Goal: Use online tool/utility: Use online tool/utility

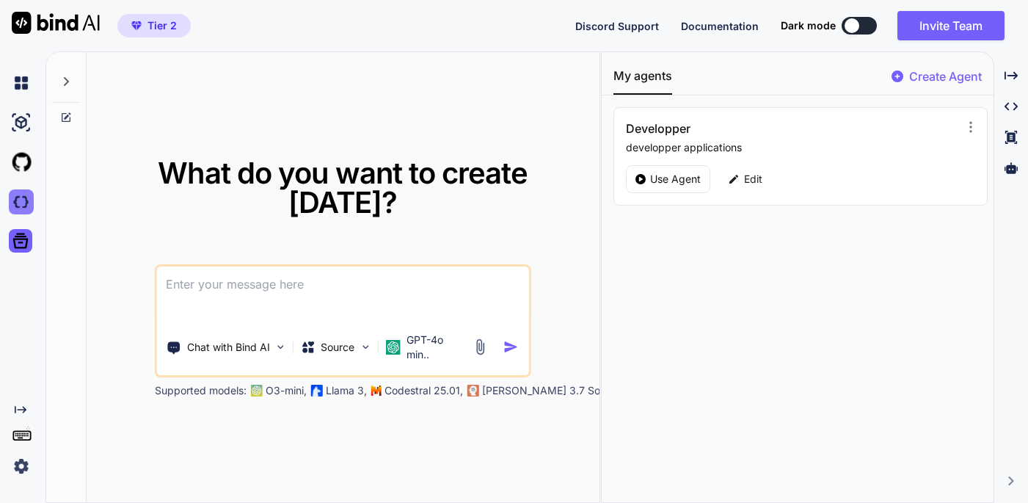
click at [19, 201] on img at bounding box center [21, 201] width 25 height 25
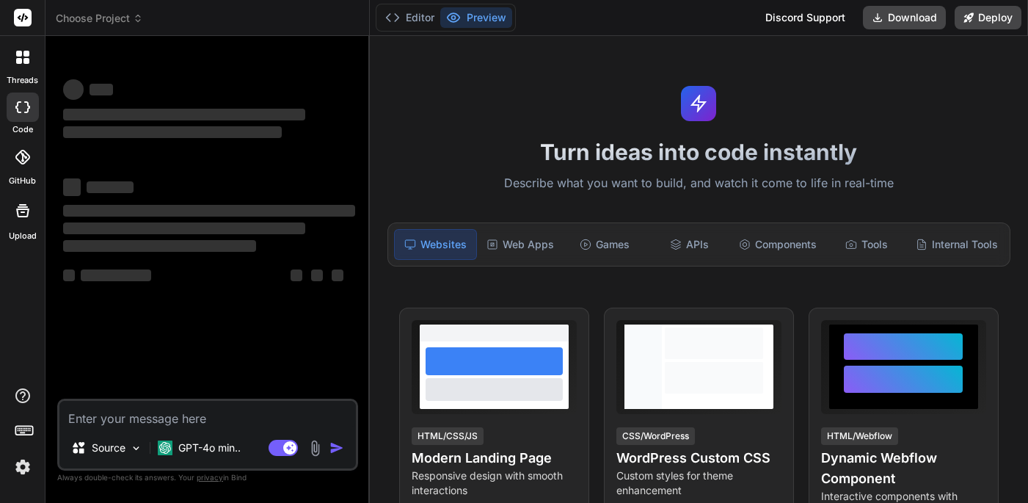
click at [134, 21] on icon at bounding box center [138, 18] width 10 height 10
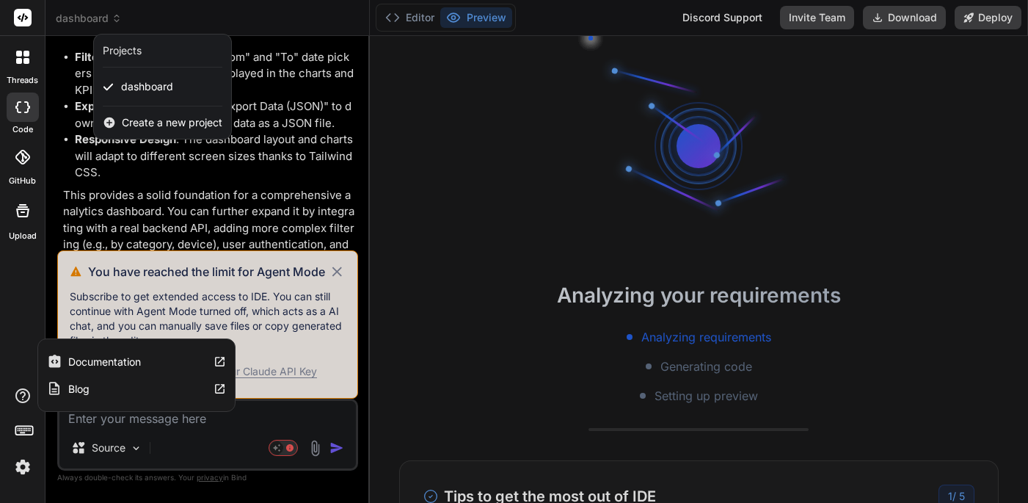
scroll to position [28, 0]
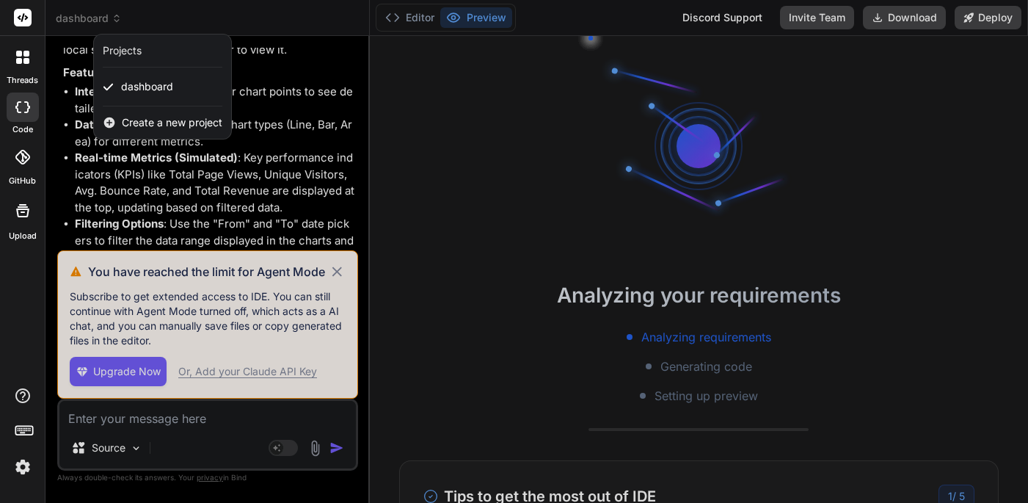
click at [343, 271] on div at bounding box center [514, 251] width 1028 height 503
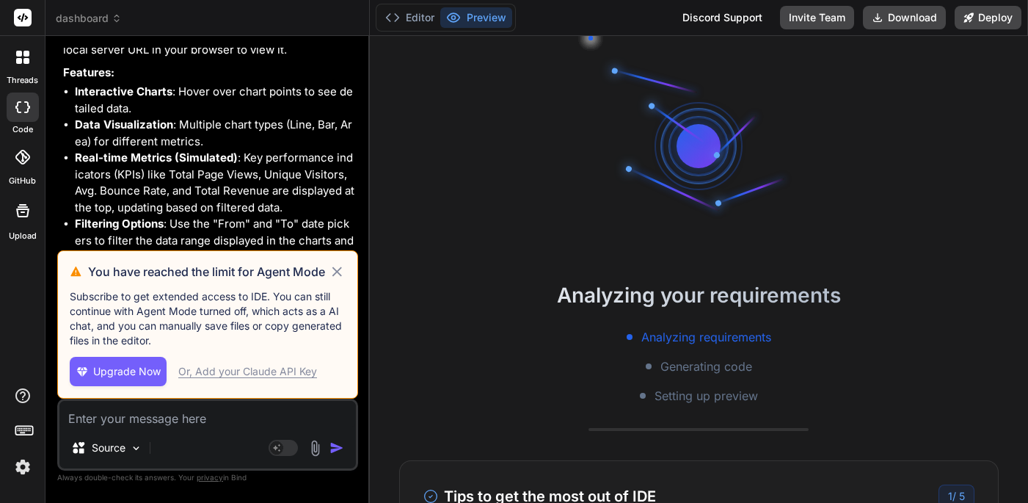
click at [338, 266] on icon at bounding box center [337, 272] width 17 height 18
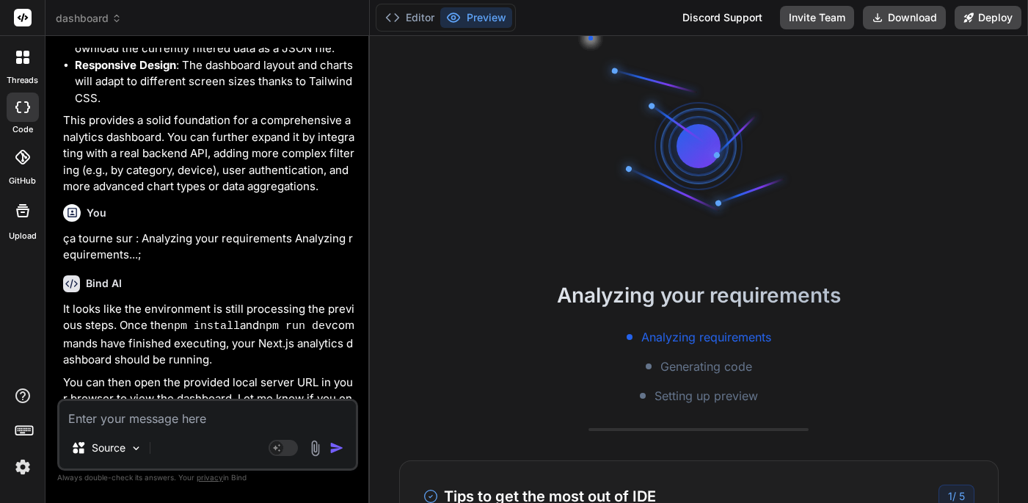
scroll to position [0, 0]
click at [411, 18] on button "Editor" at bounding box center [409, 17] width 61 height 21
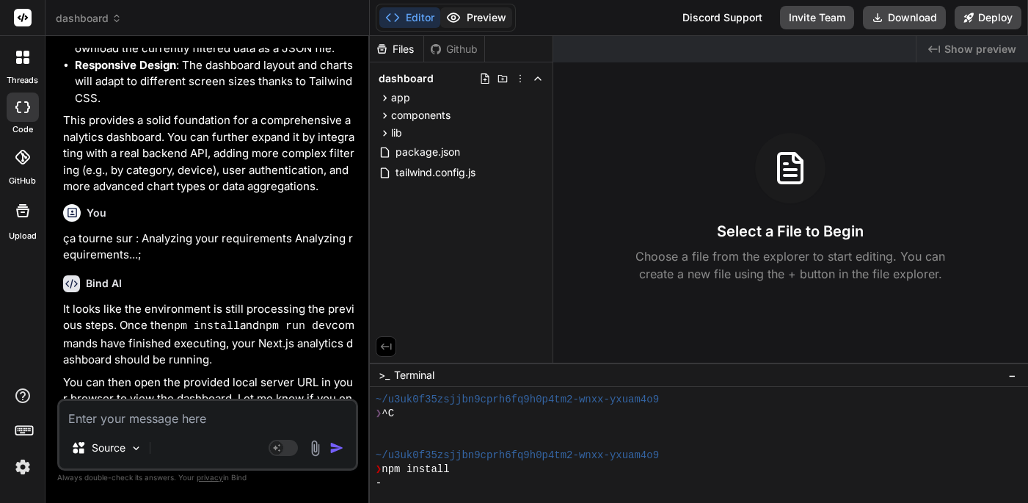
click at [476, 19] on button "Preview" at bounding box center [476, 17] width 72 height 21
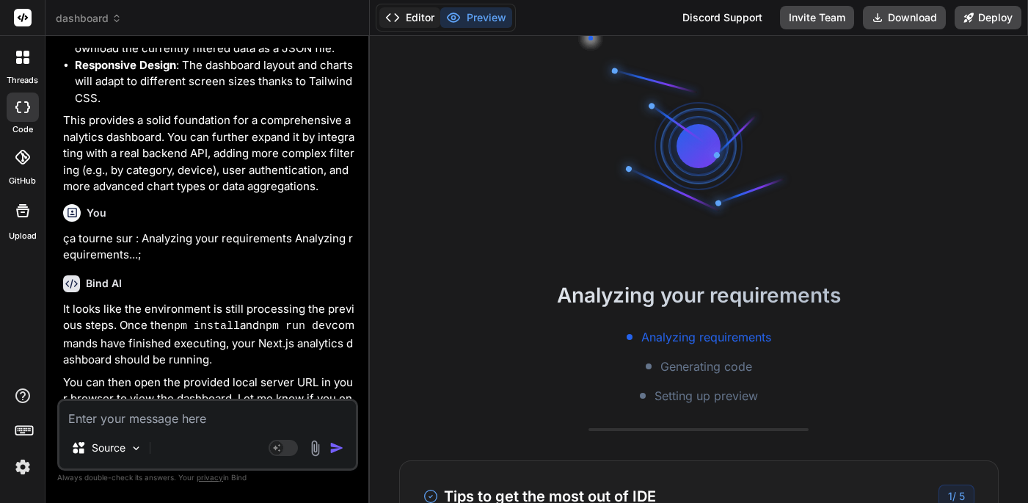
click at [414, 18] on button "Editor" at bounding box center [409, 17] width 61 height 21
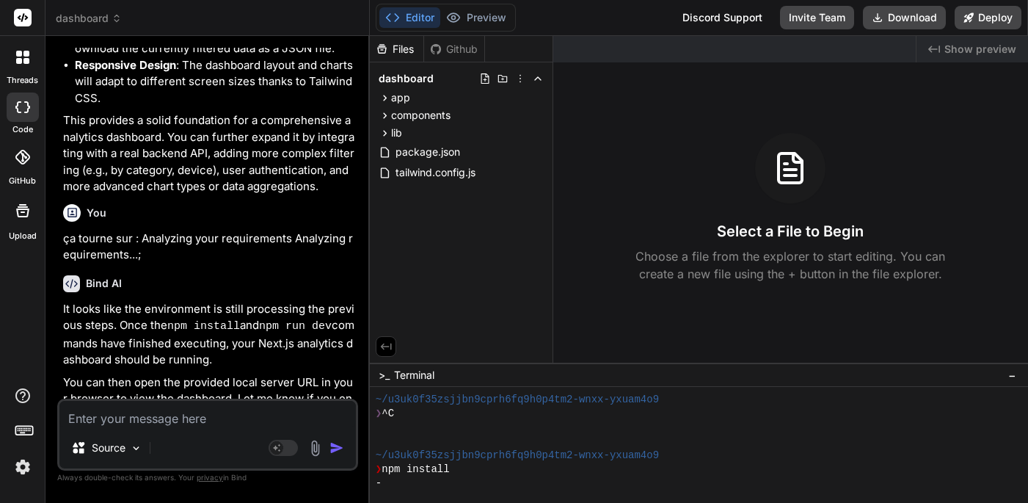
click at [112, 19] on icon at bounding box center [117, 18] width 10 height 10
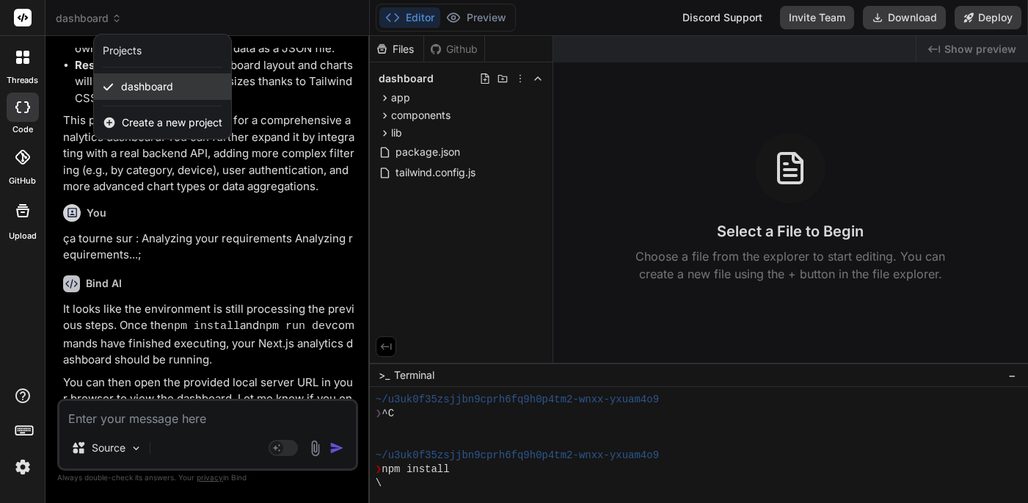
click at [138, 92] on span "dashboard" at bounding box center [147, 86] width 52 height 15
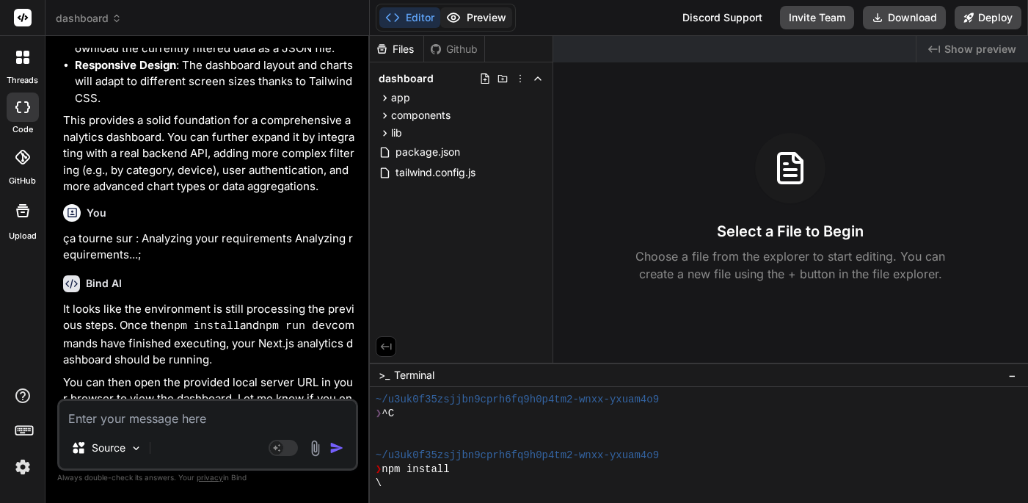
click at [477, 23] on button "Preview" at bounding box center [476, 17] width 72 height 21
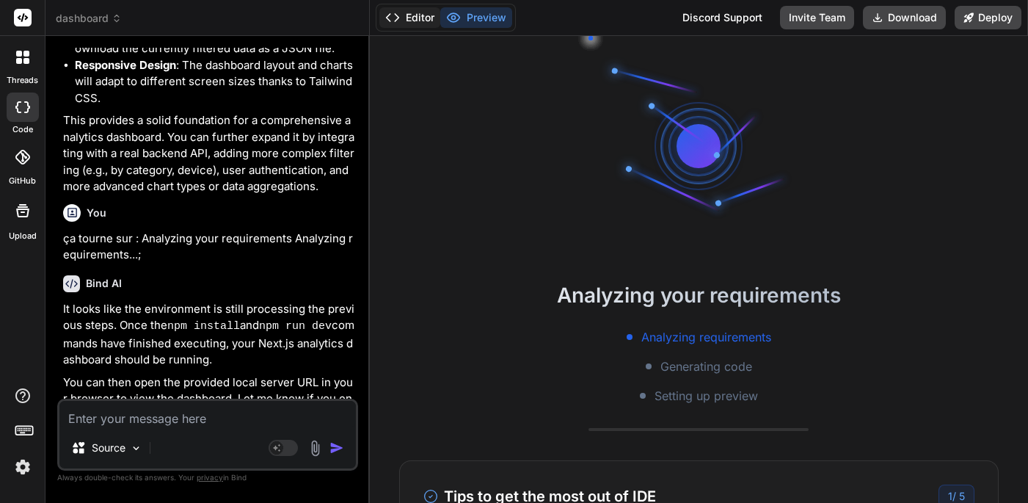
click at [412, 22] on button "Editor" at bounding box center [409, 17] width 61 height 21
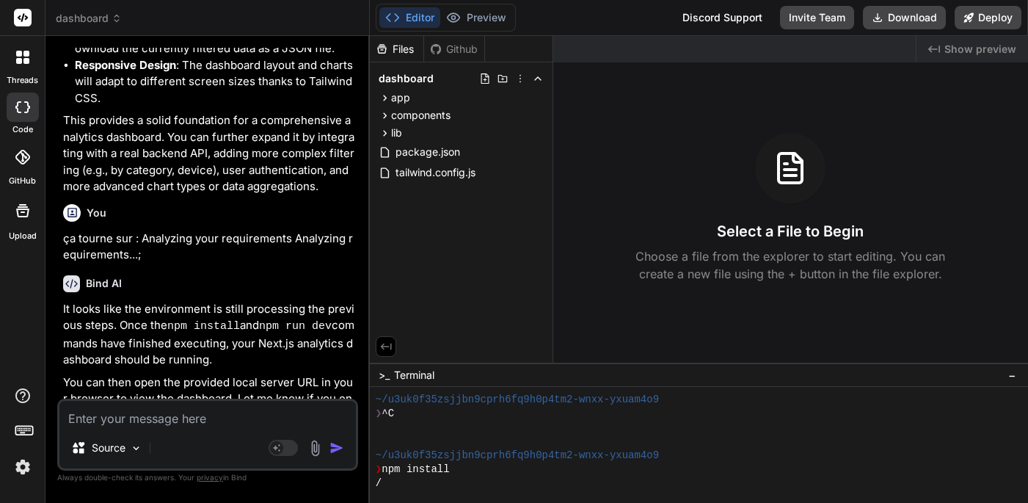
click at [149, 415] on textarea at bounding box center [207, 414] width 296 height 26
type textarea "x"
type textarea "n"
type textarea "x"
type textarea "np"
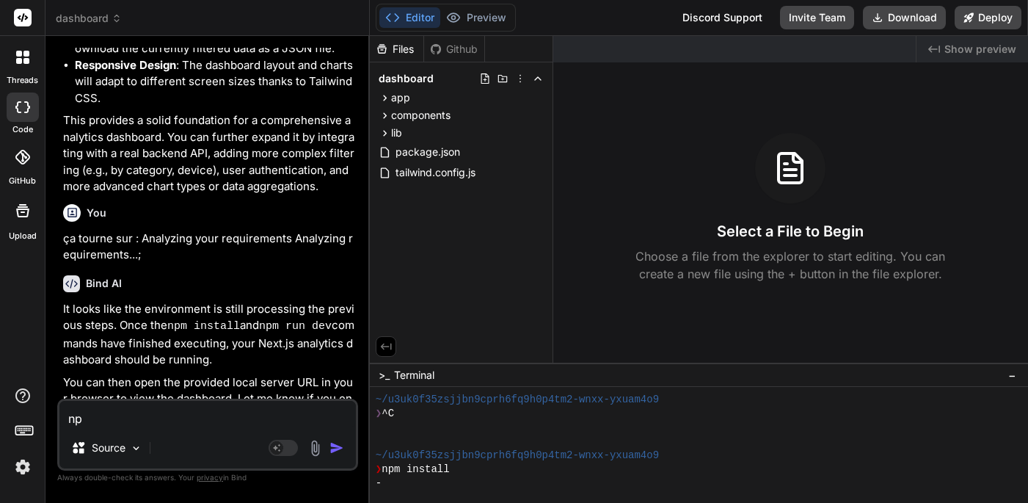
type textarea "x"
type textarea "npm"
type textarea "x"
type textarea "npm"
type textarea "x"
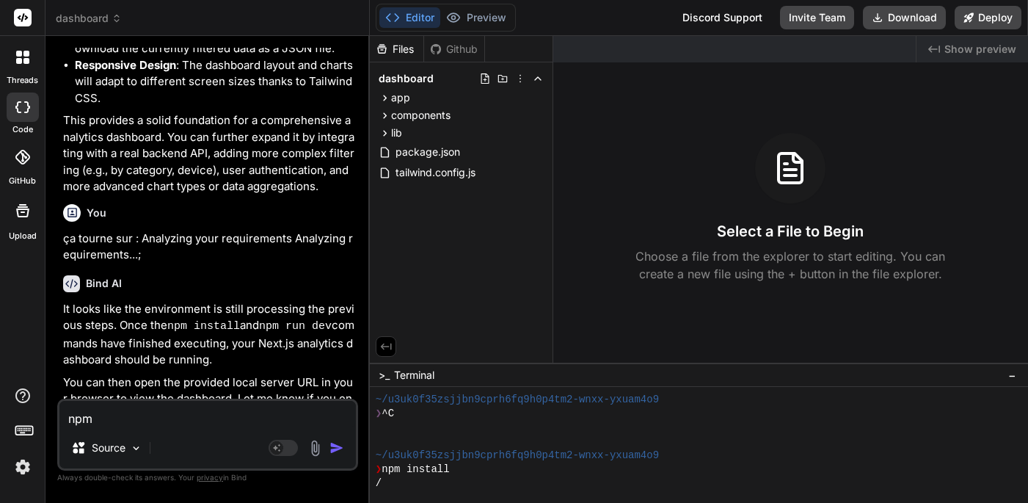
type textarea "npm i"
type textarea "x"
type textarea "npm in"
type textarea "x"
type textarea "npm ins"
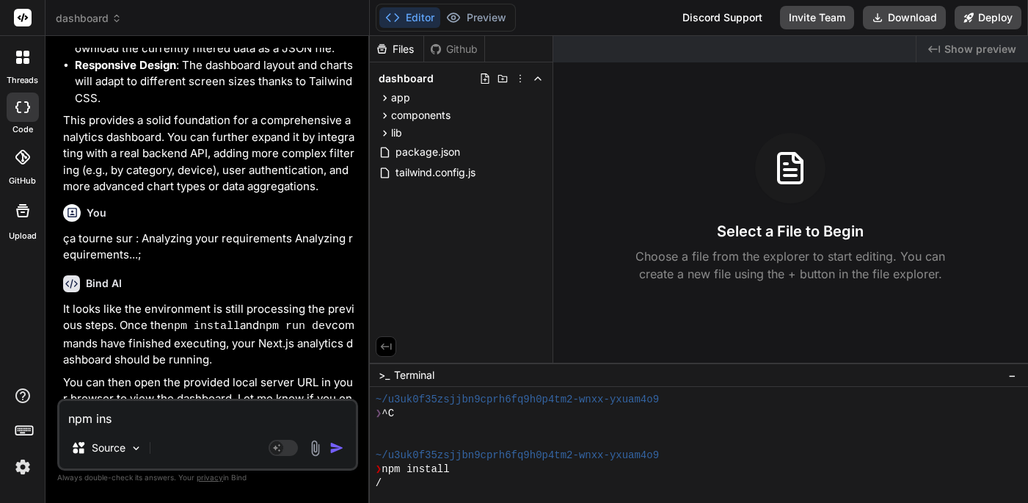
type textarea "x"
type textarea "npm inst"
type textarea "x"
type textarea "npm insta"
type textarea "x"
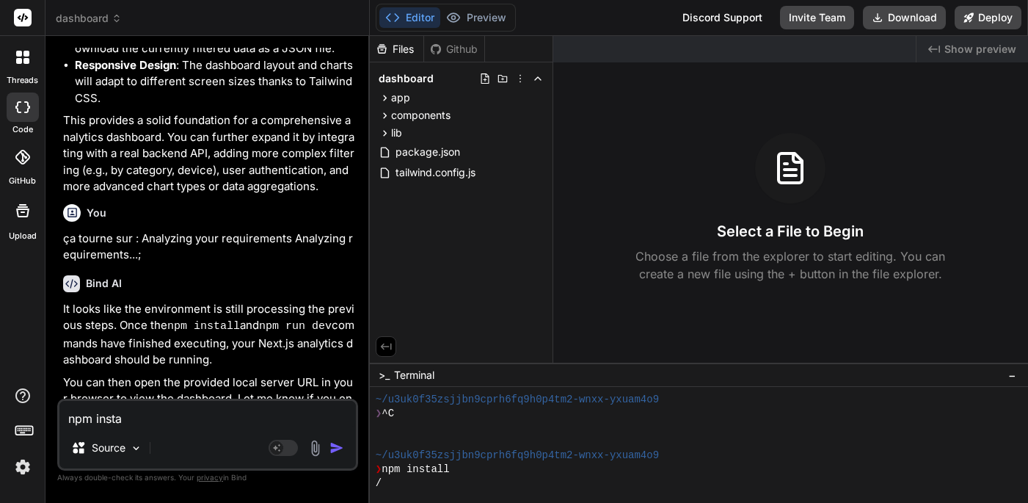
type textarea "npm instal"
type textarea "x"
type textarea "npm install"
type textarea "x"
type textarea "npm install"
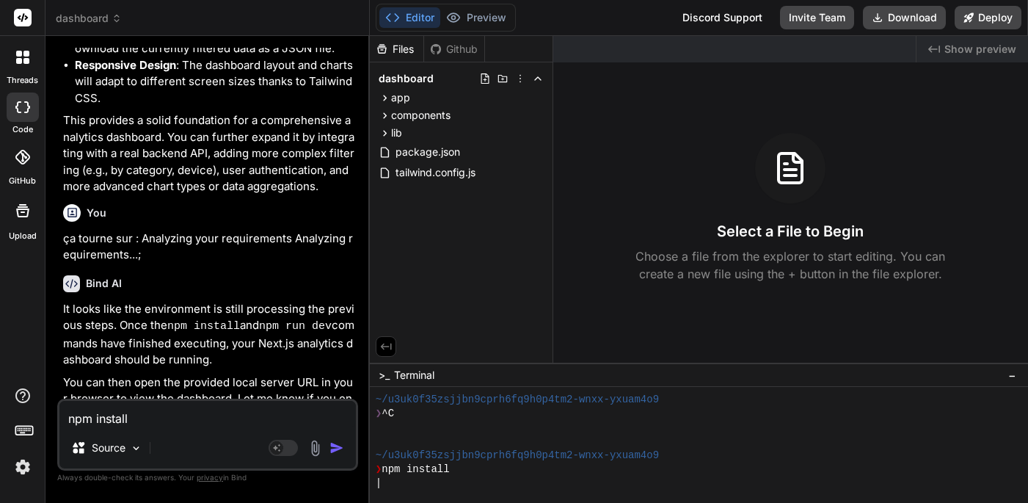
type textarea "x"
type textarea "npm install t"
type textarea "x"
type textarea "npm install to"
type textarea "x"
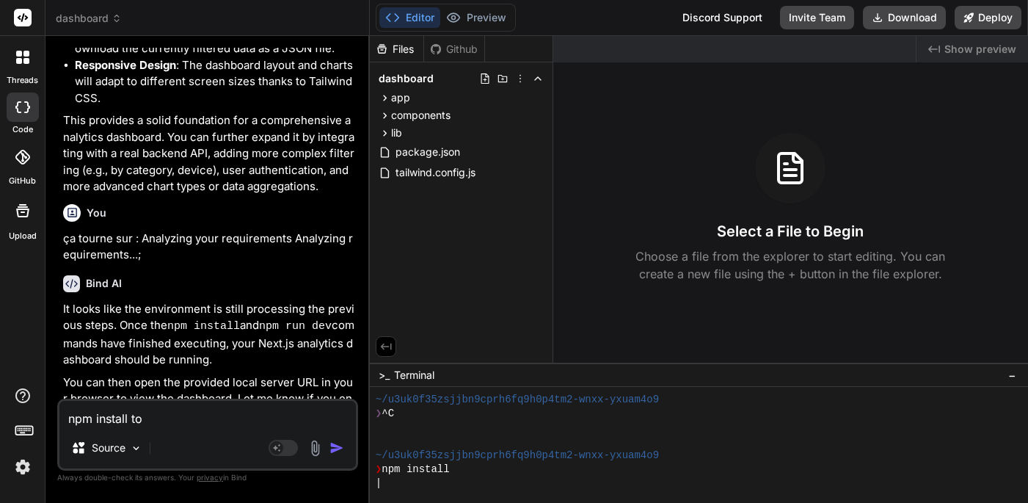
type textarea "npm install tou"
type textarea "x"
type textarea "npm install tour"
type textarea "x"
type textarea "npm install tourn"
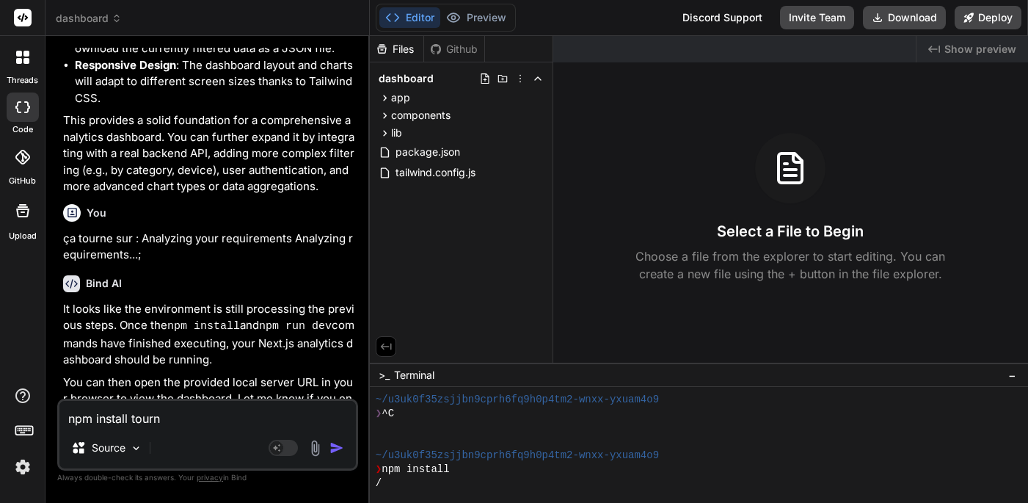
type textarea "x"
type textarea "npm install tourne"
type textarea "x"
type textarea "npm Install tourne"
type textarea "x"
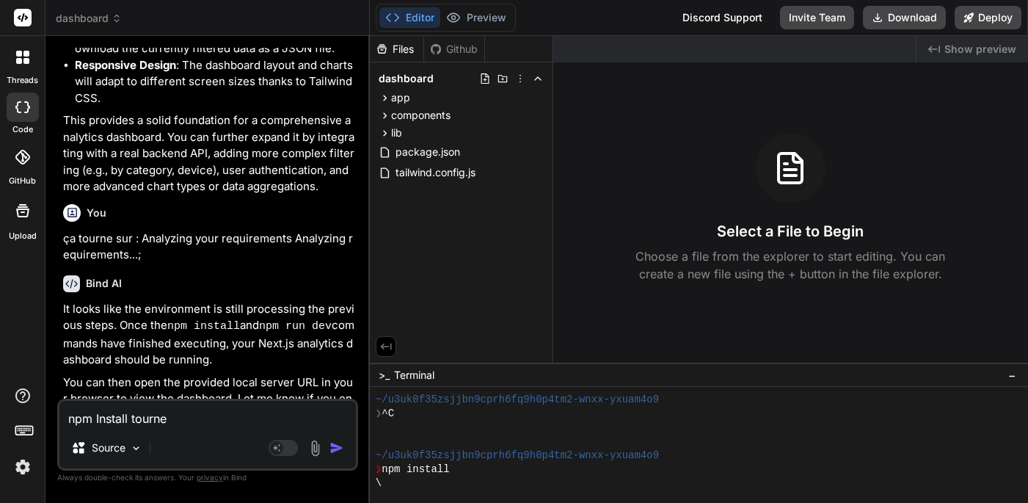
type textarea "npm Install tourne d"
type textarea "x"
type textarea "npm Install tourne da"
type textarea "x"
type textarea "npm Install tourne dan"
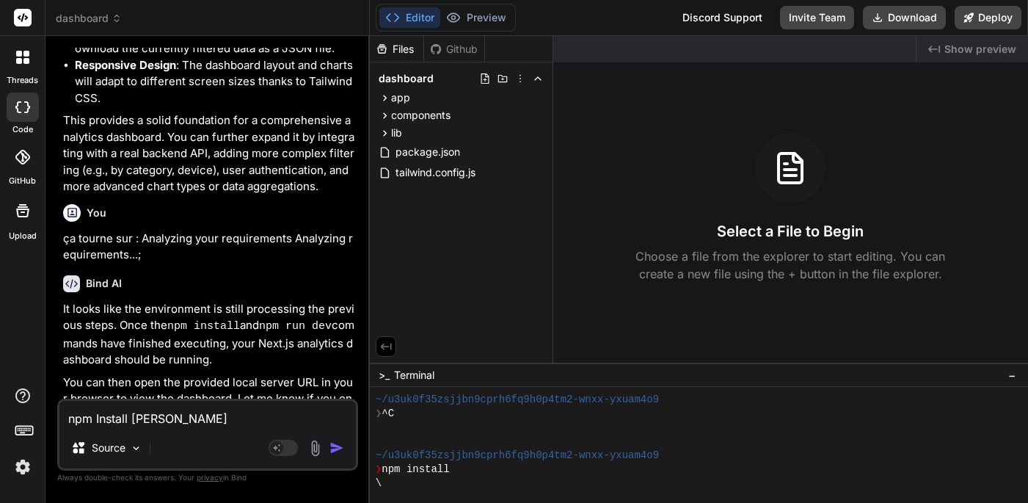
type textarea "x"
type textarea "npm Install tourne dans"
type textarea "x"
type textarea "npm Install tourne dans"
type textarea "x"
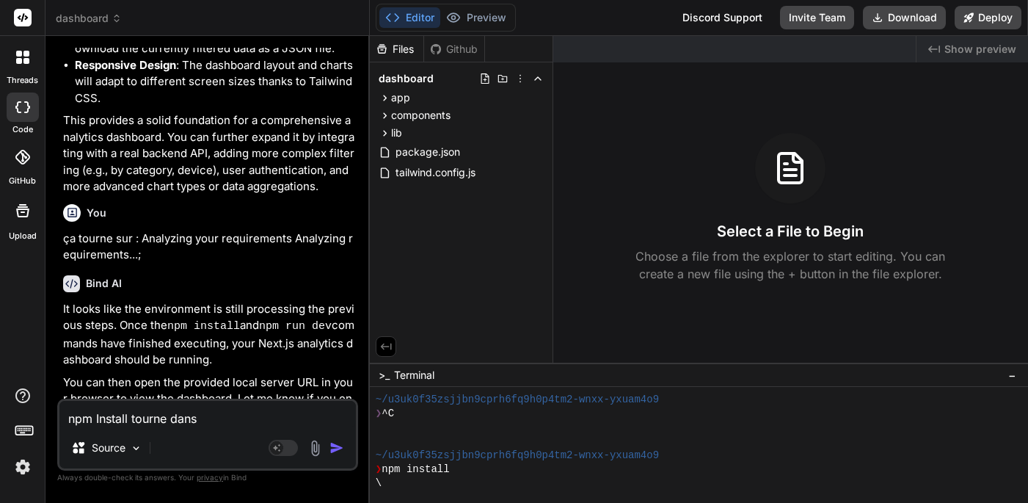
type textarea "npm Install tourne dans l"
type textarea "x"
type textarea "npm Install tourne dans le"
type textarea "x"
type textarea "npm Install tourne dans le"
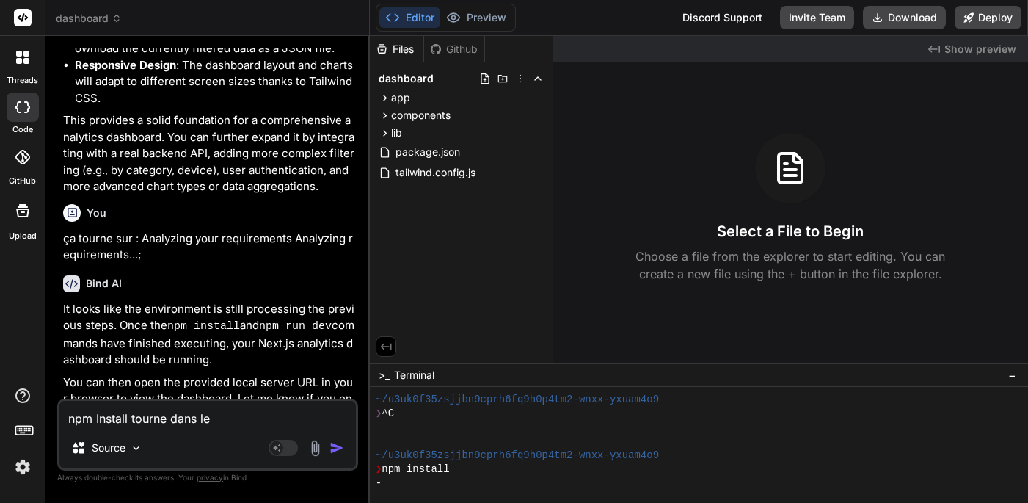
type textarea "x"
type textarea "npm Install tourne dans le v"
type textarea "x"
type textarea "npm Install tourne dans le vi"
type textarea "x"
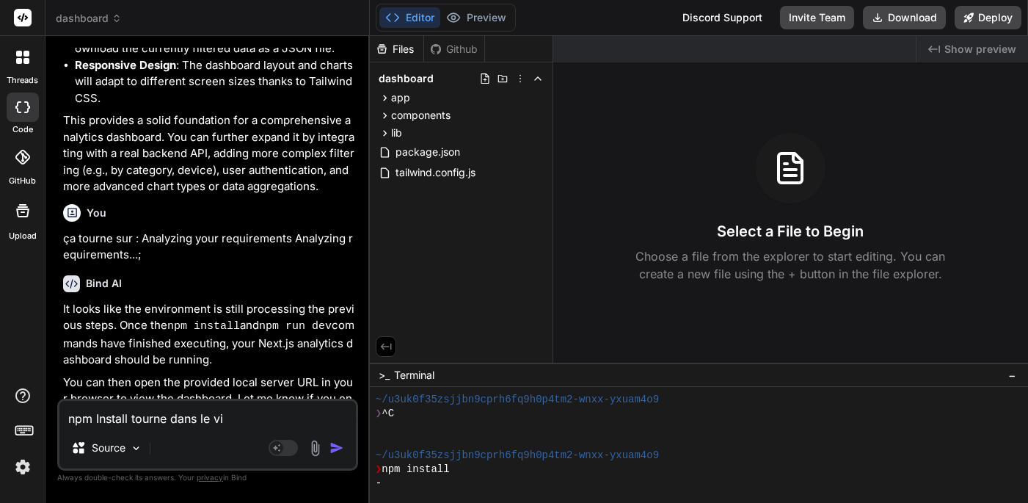
type textarea "npm Install tourne dans le vid"
type textarea "x"
type textarea "npm Install tourne dans le vide"
type textarea "x"
type textarea "npm Install tourne dans le vide"
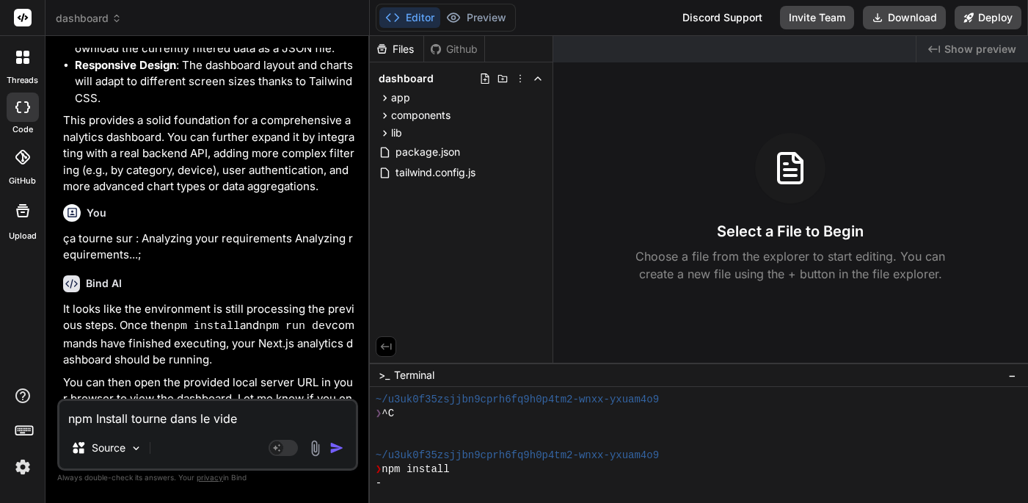
type textarea "x"
type textarea "npm Install tourne dans le vide !"
type textarea "x"
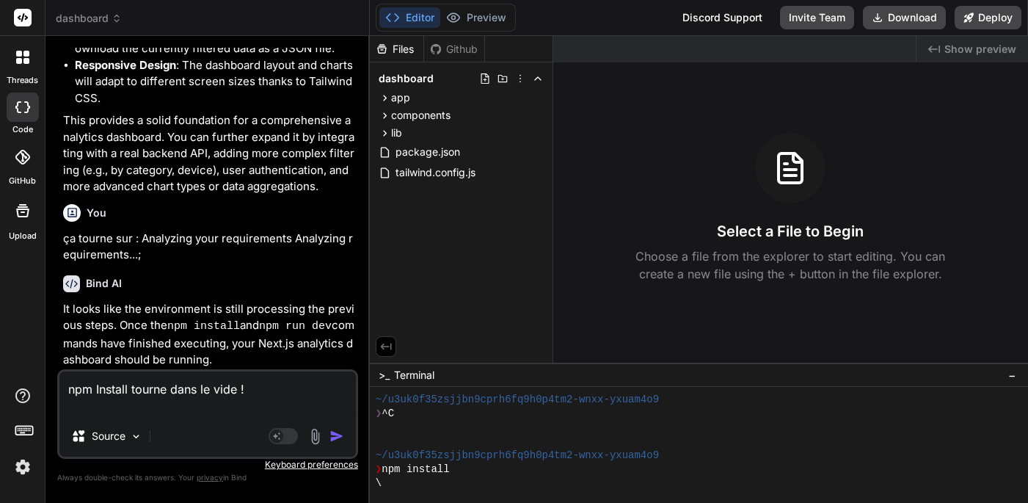
type textarea "npm Install tourne dans le vide !"
type textarea "x"
type textarea "npm Install tourne dans le vide ! r"
type textarea "x"
type textarea "npm Install tourne dans le vide ! re"
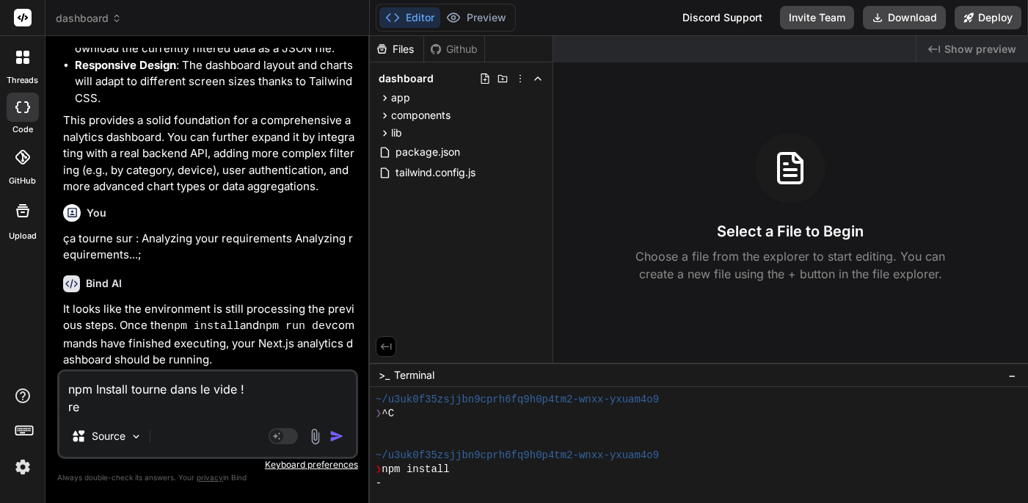
type textarea "x"
type textarea "npm Install tourne dans le vide ! red"
type textarea "x"
type textarea "npm Install tourne dans le vide ! redé"
type textarea "x"
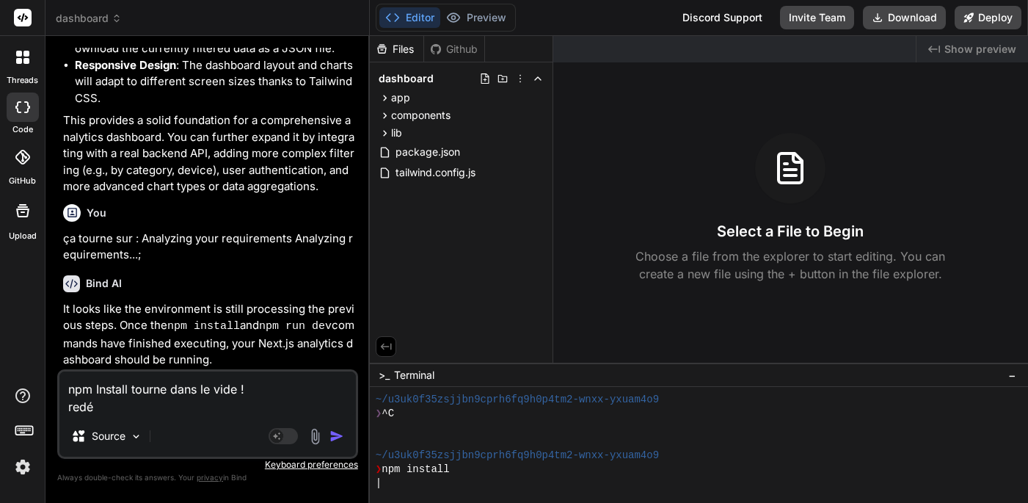
type textarea "npm Install tourne dans le vide ! redém"
type textarea "x"
type textarea "npm Install tourne dans le vide ! redéma"
type textarea "x"
type textarea "npm Install tourne dans le vide ! redémar"
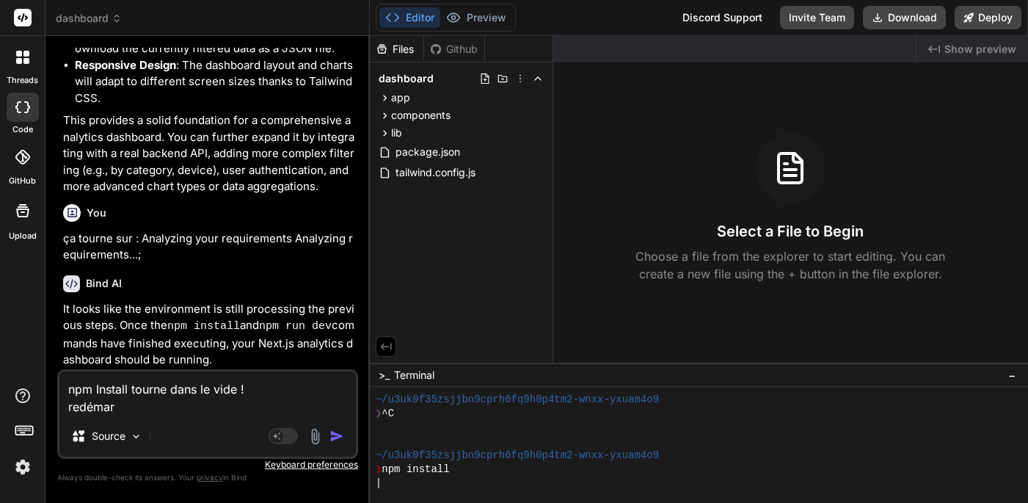
type textarea "x"
type textarea "npm Install tourne dans le vide ! redémarr"
type textarea "x"
type textarea "npm Install tourne dans le vide ! redémarre"
type textarea "x"
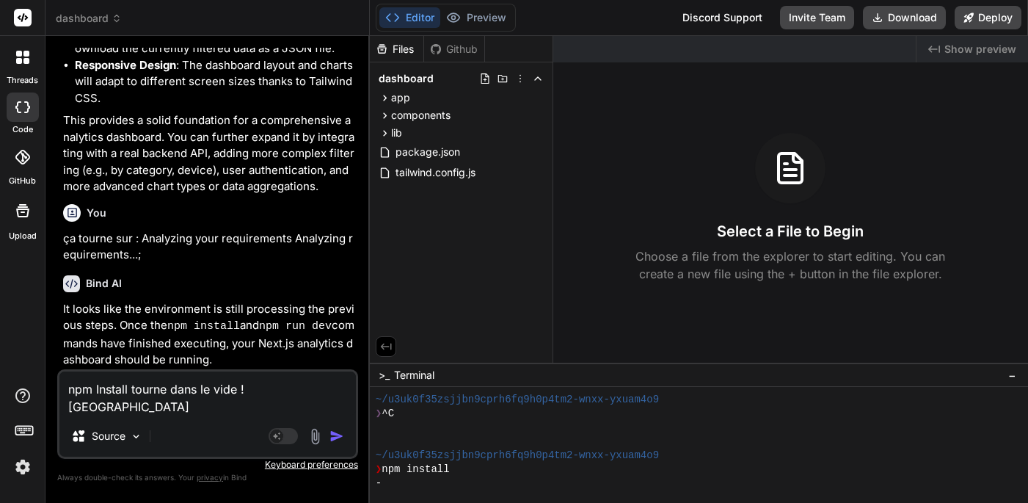
type textarea "npm Install tourne dans le vide ! redémarre"
type textarea "x"
type textarea "npm Install tourne dans le vide ! redémarre l"
type textarea "x"
type textarea "npm Install tourne dans le vide ! redémarre le"
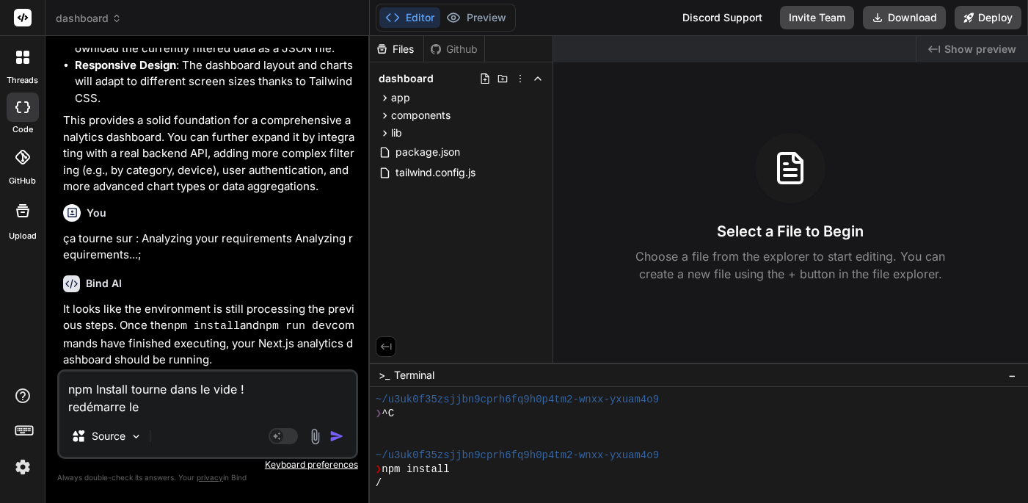
type textarea "x"
type textarea "npm Install tourne dans le vide ! redémarre le"
type textarea "x"
type textarea "npm Install tourne dans le vide ! redémarre le s"
type textarea "x"
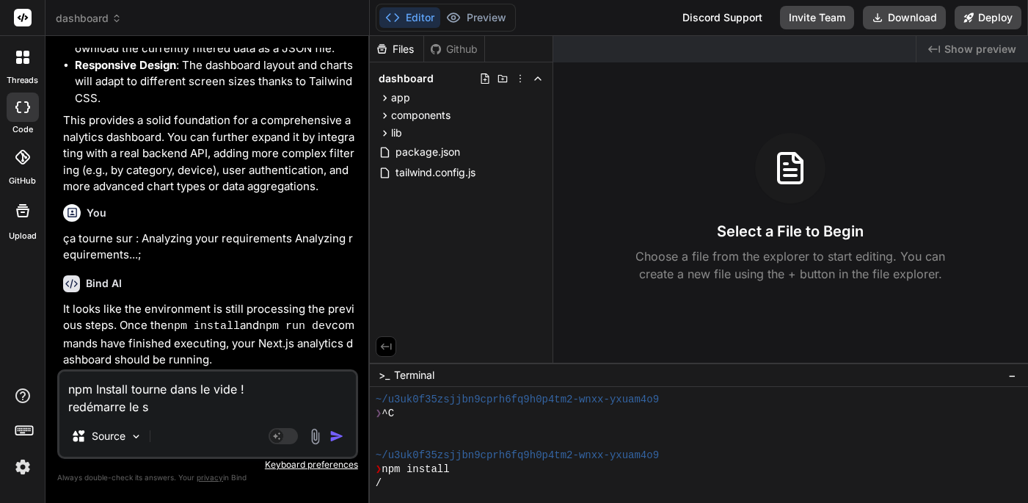
type textarea "npm Install tourne dans le vide ! redémarre le se"
type textarea "x"
type textarea "npm Install tourne dans le vide ! redémarre le ser"
type textarea "x"
type textarea "npm Install tourne dans le vide ! redémarre le serv"
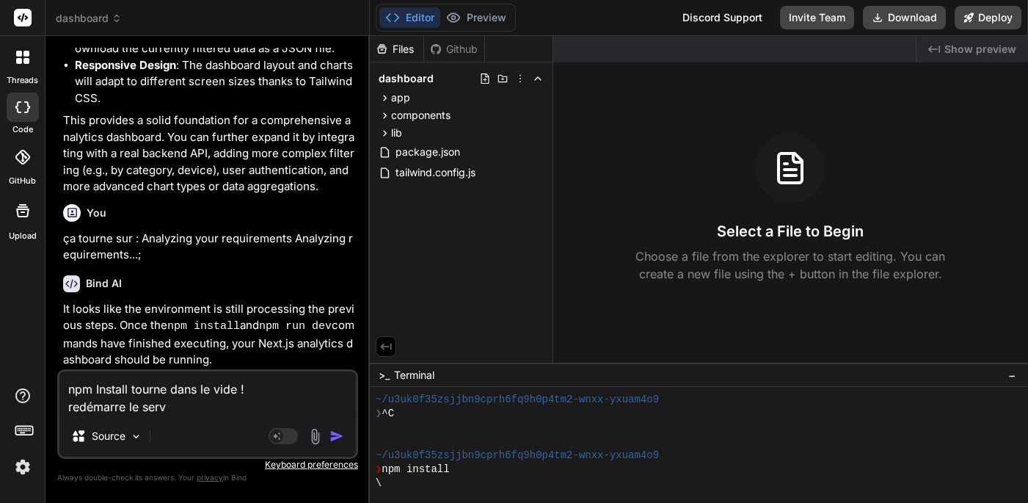
type textarea "x"
type textarea "npm Install tourne dans le vide ! redémarre le serve"
type textarea "x"
type textarea "npm Install tourne dans le vide ! redémarre le serveu"
type textarea "x"
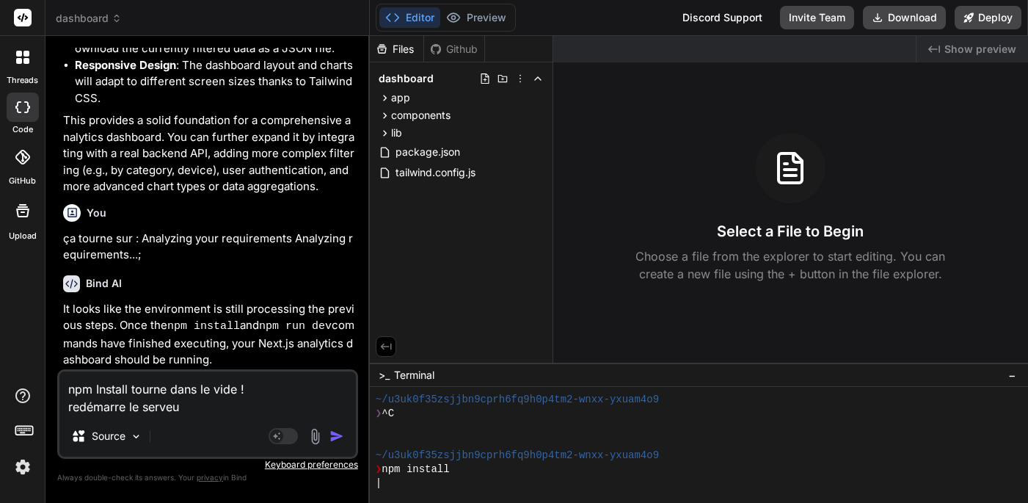
type textarea "npm Install tourne dans le vide ! redémarre le serveur"
type textarea "x"
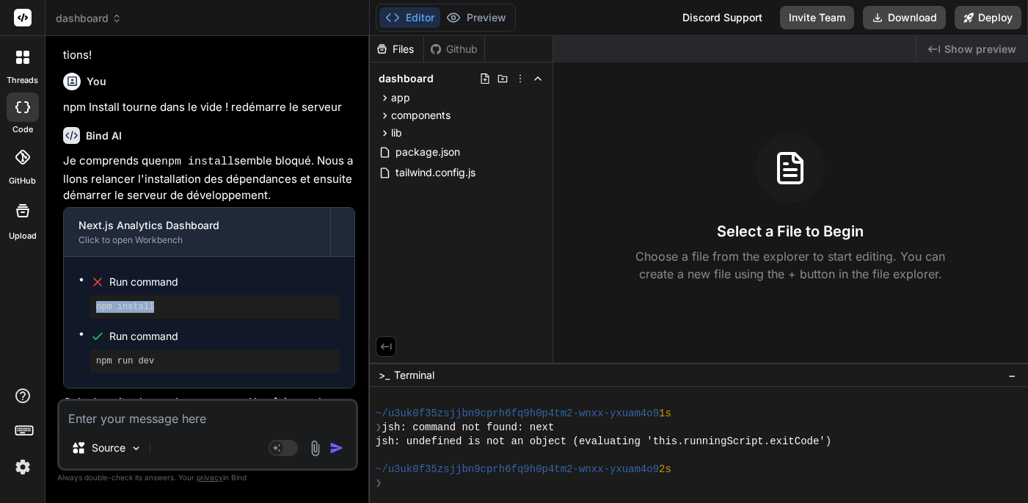
drag, startPoint x: 91, startPoint y: 258, endPoint x: 175, endPoint y: 260, distance: 84.4
click at [175, 295] on div "npm install" at bounding box center [214, 306] width 249 height 23
click at [420, 490] on div "❯" at bounding box center [691, 483] width 631 height 14
click at [94, 295] on div "npm install" at bounding box center [214, 306] width 249 height 23
drag, startPoint x: 74, startPoint y: 230, endPoint x: 182, endPoint y: 265, distance: 113.5
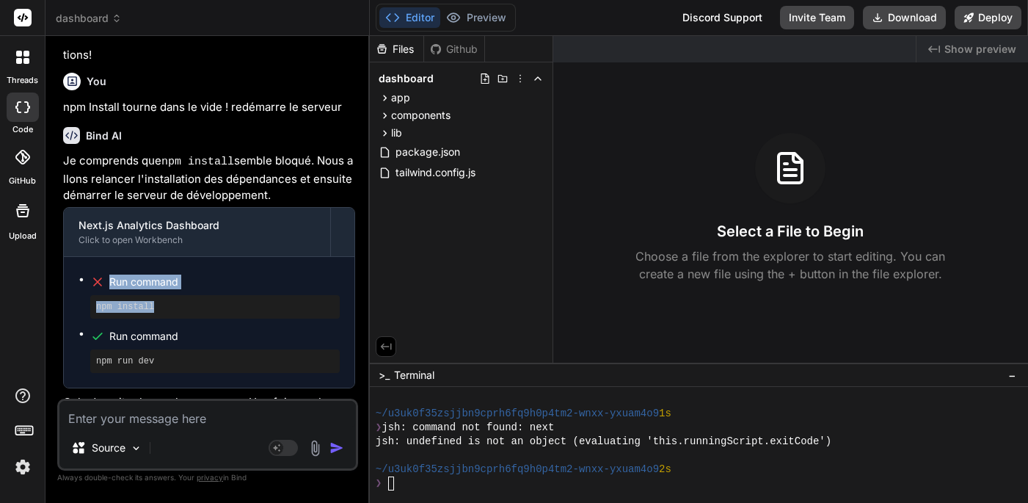
click at [181, 264] on div "Run command npm install Run command npm run dev" at bounding box center [209, 322] width 291 height 131
copy li "Run command npm install"
click at [78, 421] on textarea at bounding box center [207, 414] width 296 height 26
paste textarea "Run command npm install"
type textarea "x"
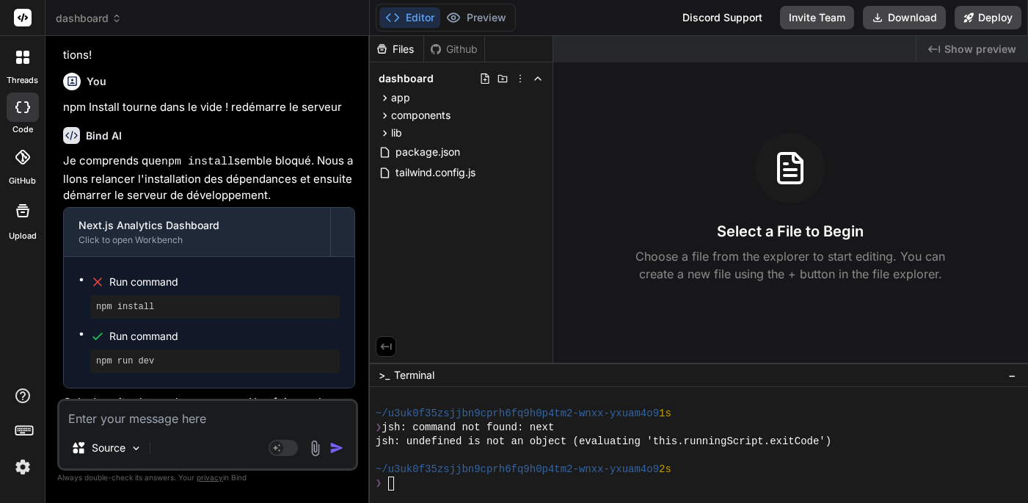
type textarea "Run command npm install"
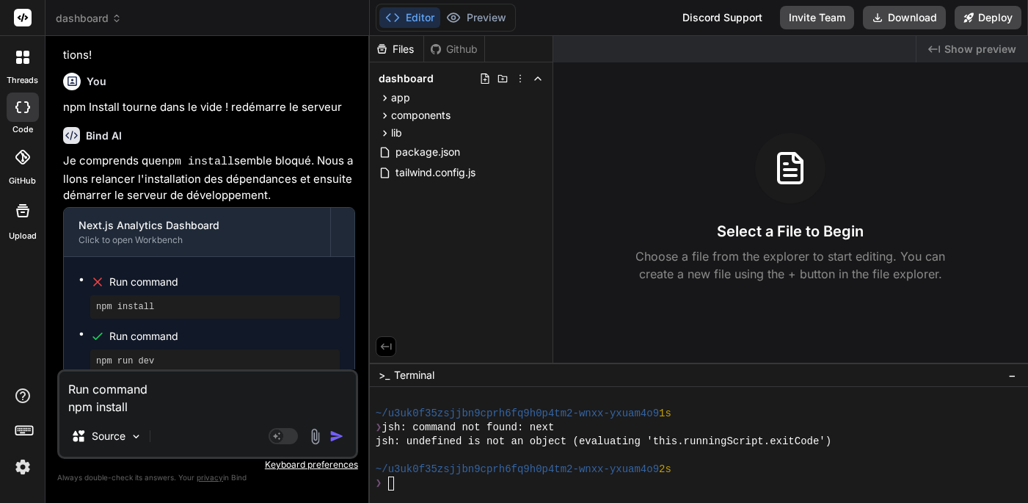
type textarea "x"
type textarea "Run command npm install"
type textarea "x"
type textarea "Run command npm install E"
type textarea "x"
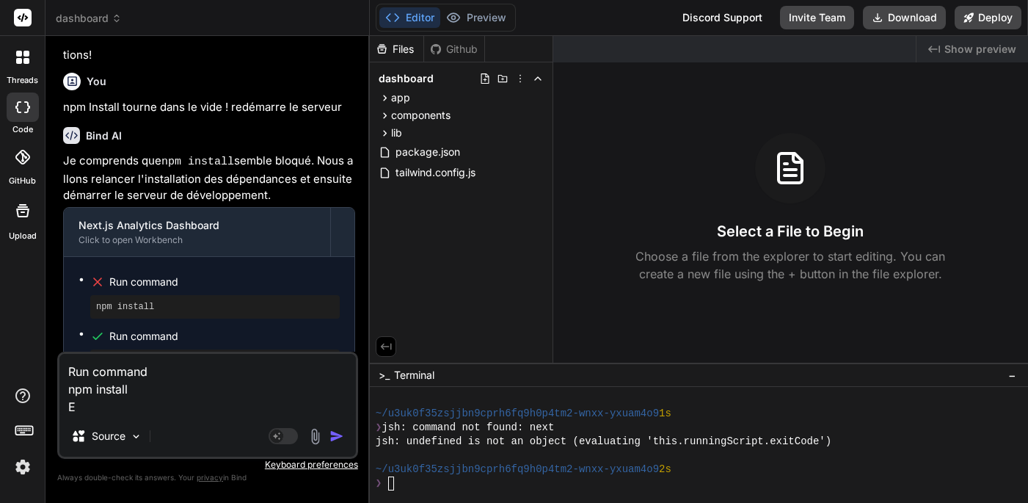
type textarea "Run command npm install En"
type textarea "x"
type textarea "Run command npm install En"
type textarea "x"
type textarea "Run command npm install En e"
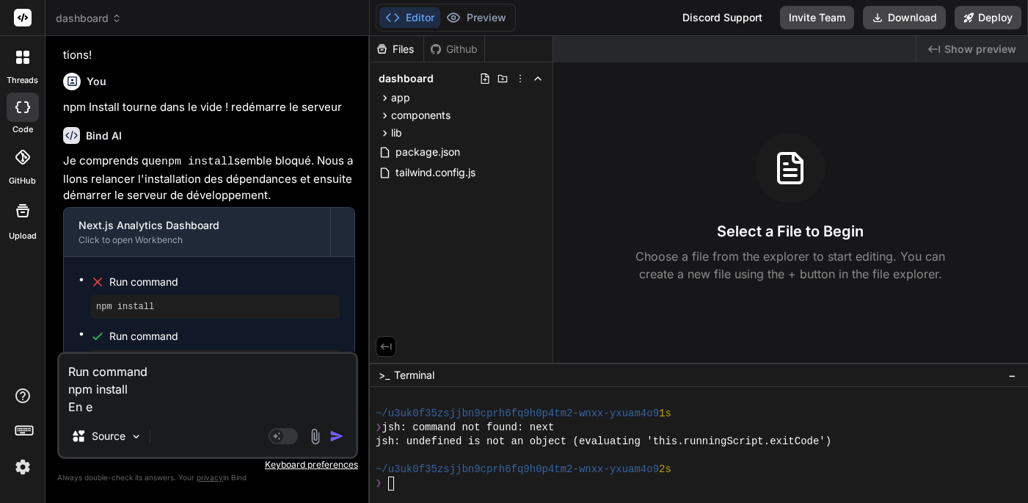
type textarea "x"
type textarea "Run command npm install En er"
type textarea "x"
type textarea "Run command npm install En err"
type textarea "x"
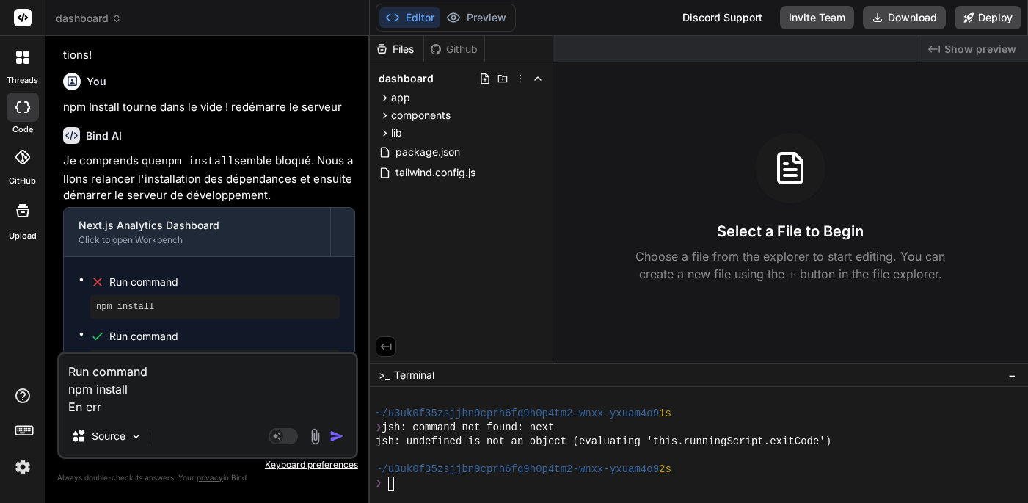
type textarea "Run command npm install En erre"
type textarea "x"
type textarea "Run command npm install En erreu"
type textarea "x"
type textarea "Run command npm install En erreur"
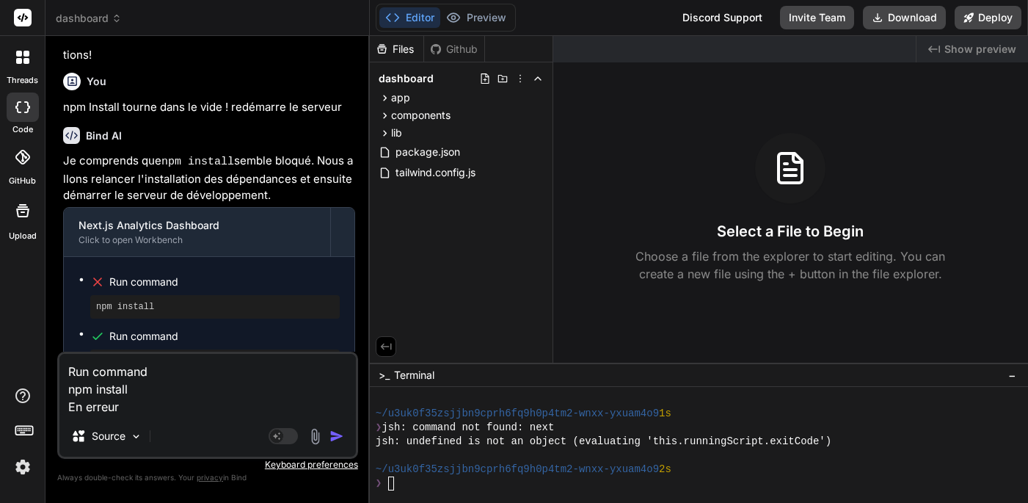
type textarea "x"
type textarea "Run command npm install En erreur"
type textarea "x"
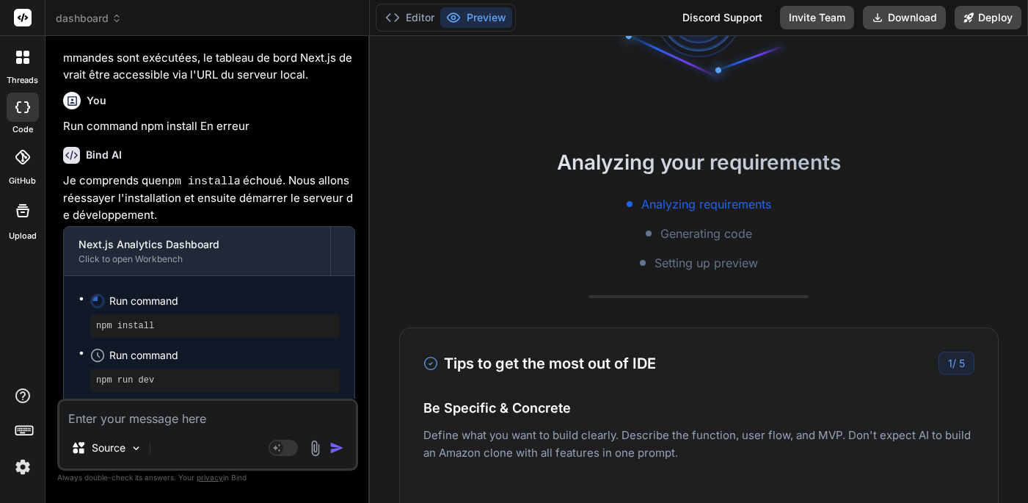
scroll to position [139, 0]
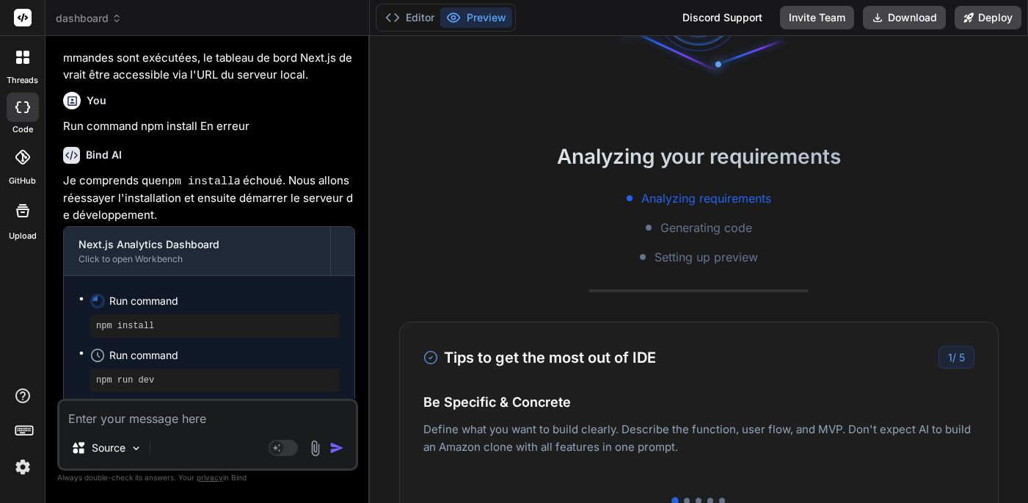
type textarea "x"
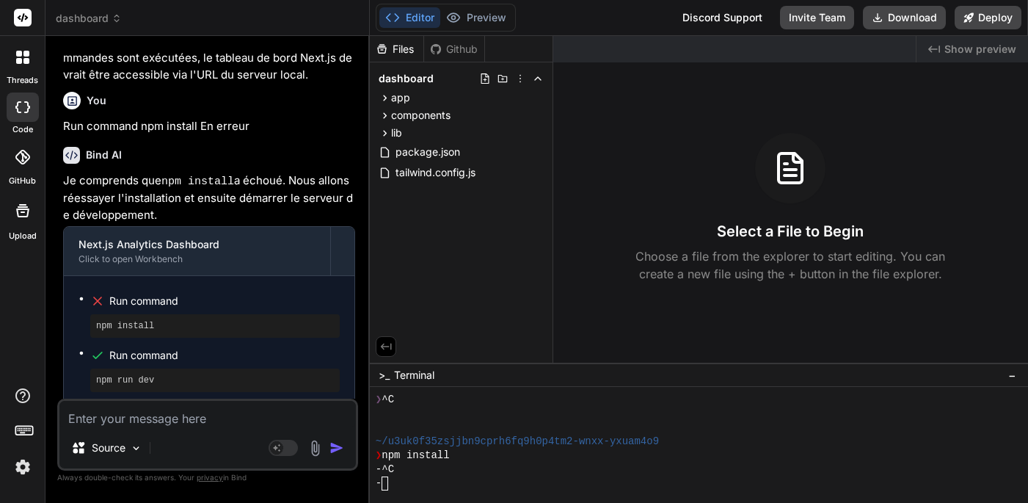
scroll to position [753, 0]
